Goal: Information Seeking & Learning: Learn about a topic

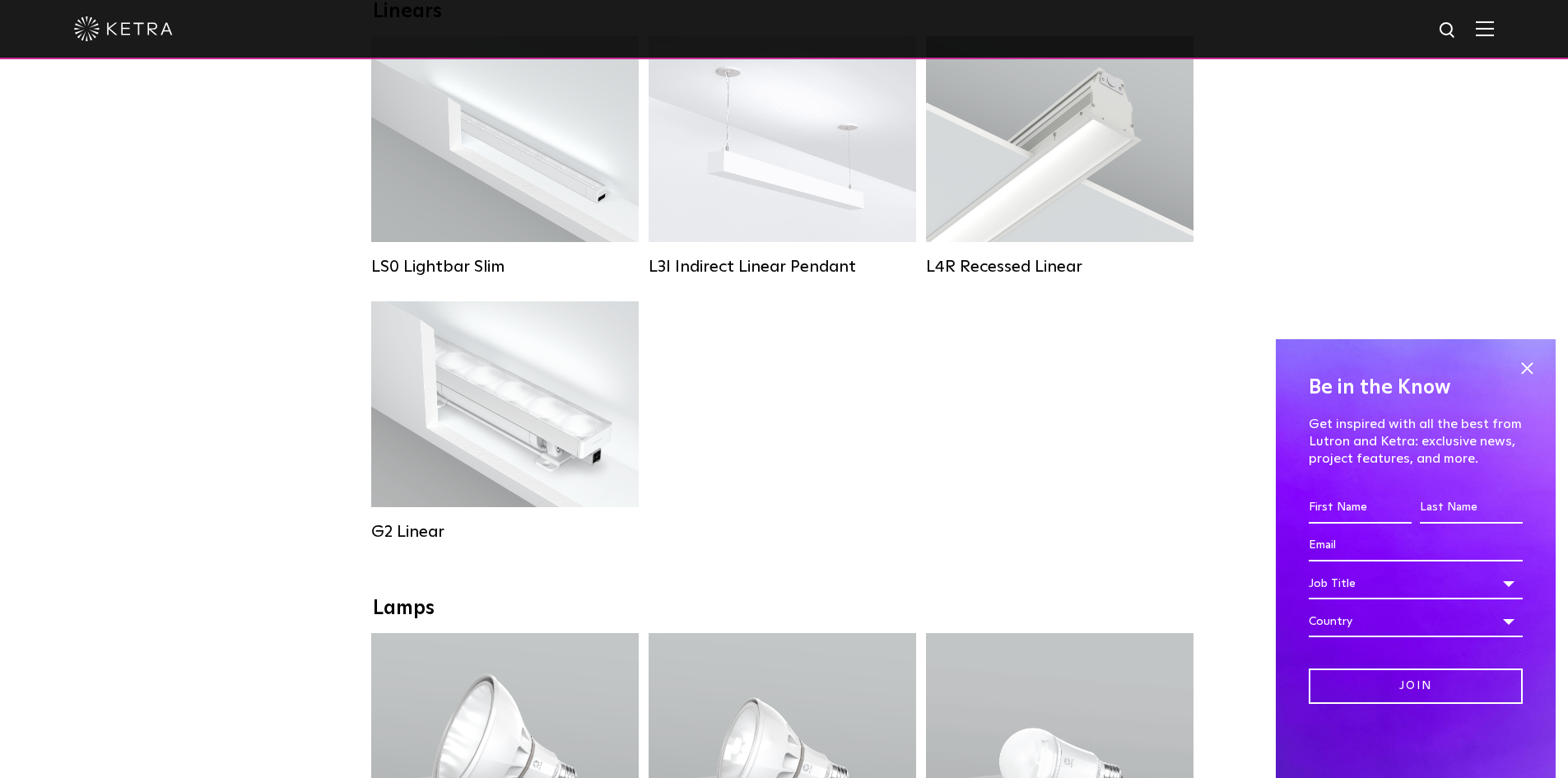
scroll to position [823, 0]
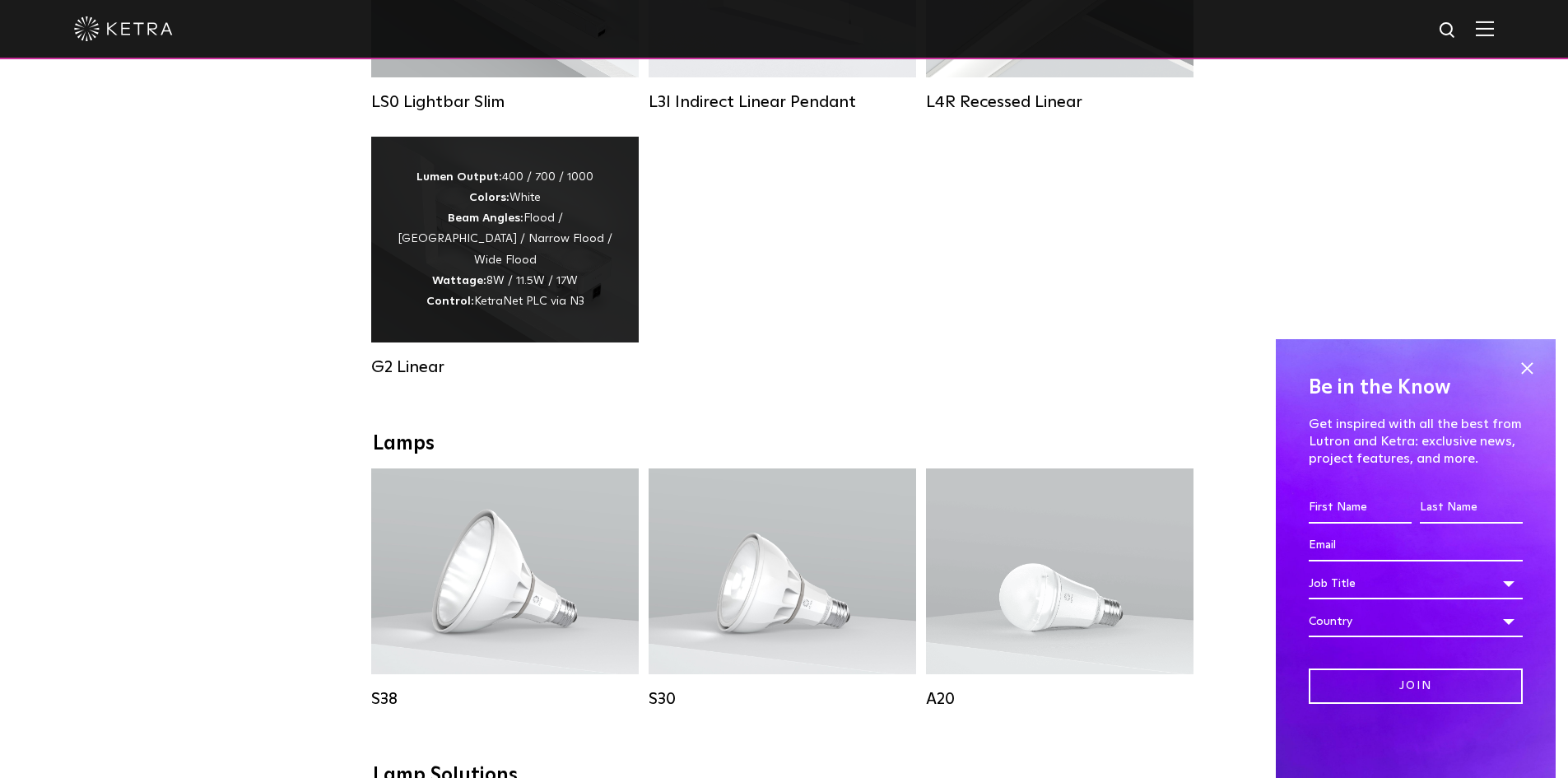
click at [500, 249] on div "Lumen Output: 400 / 700 / 1000 Colors: White Beam Angles: Flood / Graze / Narro…" at bounding box center [505, 240] width 218 height 145
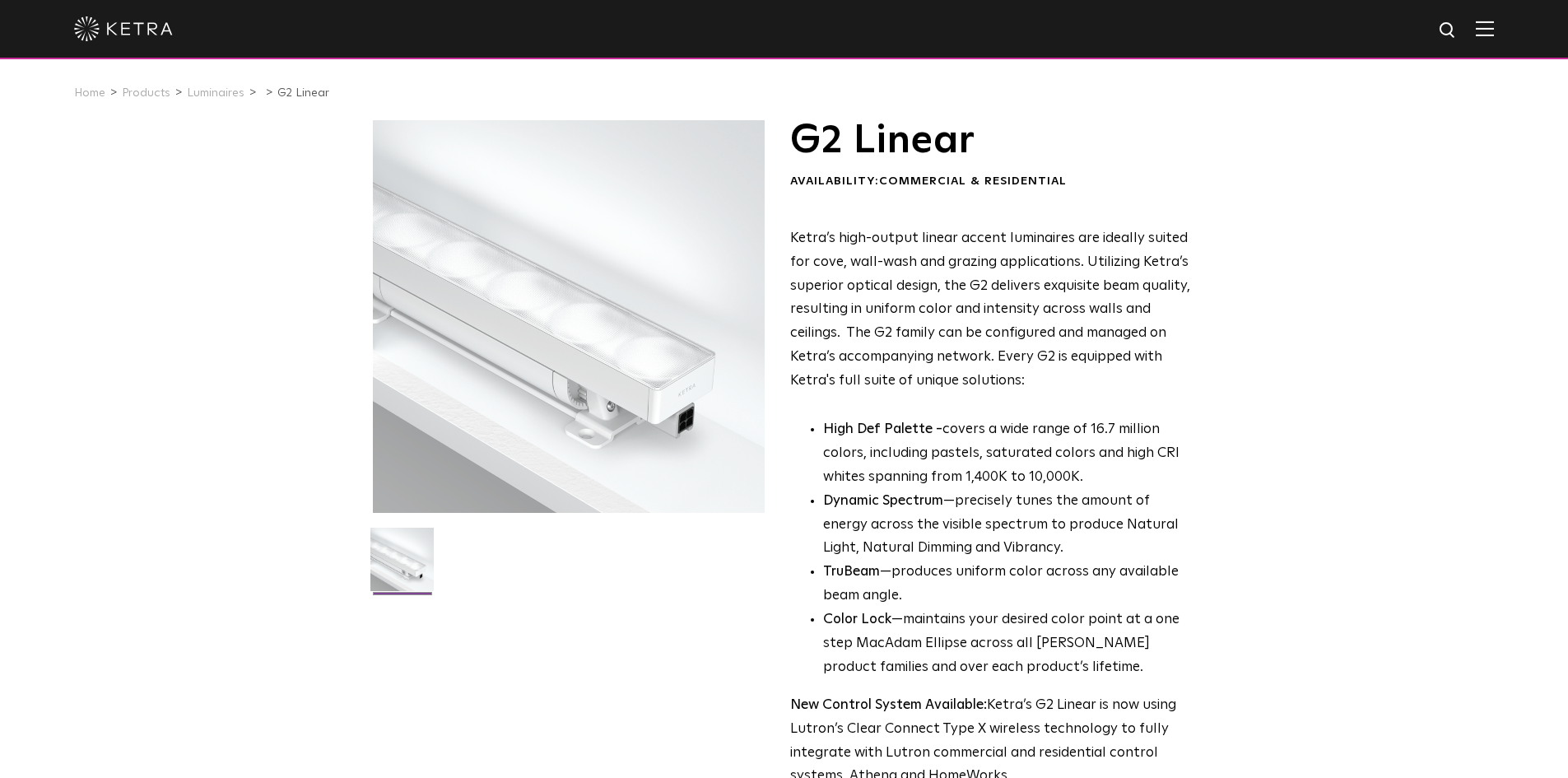
click at [1494, 30] on img at bounding box center [1485, 28] width 19 height 16
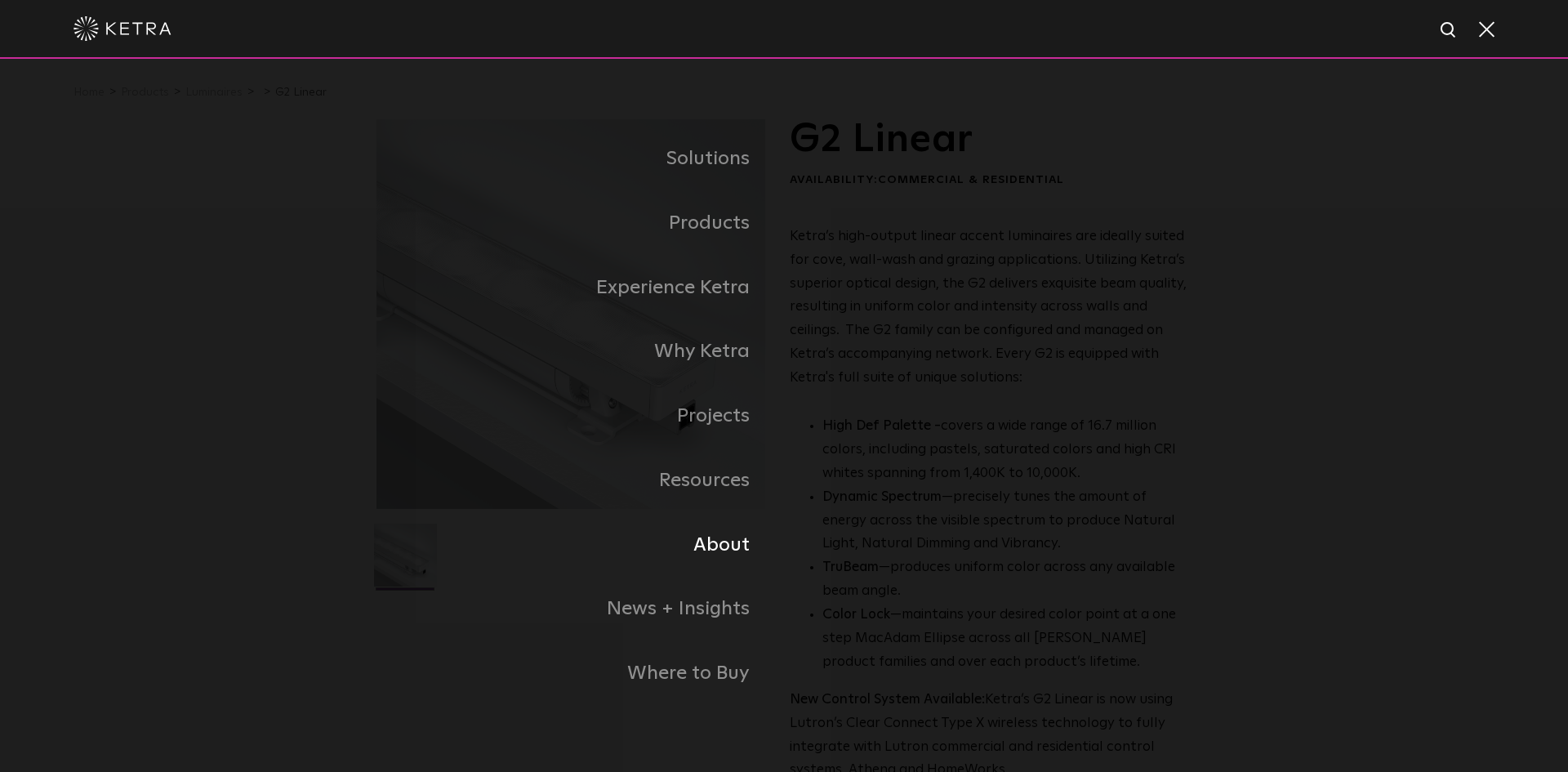
click at [726, 549] on link "About" at bounding box center [580, 545] width 409 height 65
